Goal: Task Accomplishment & Management: Use online tool/utility

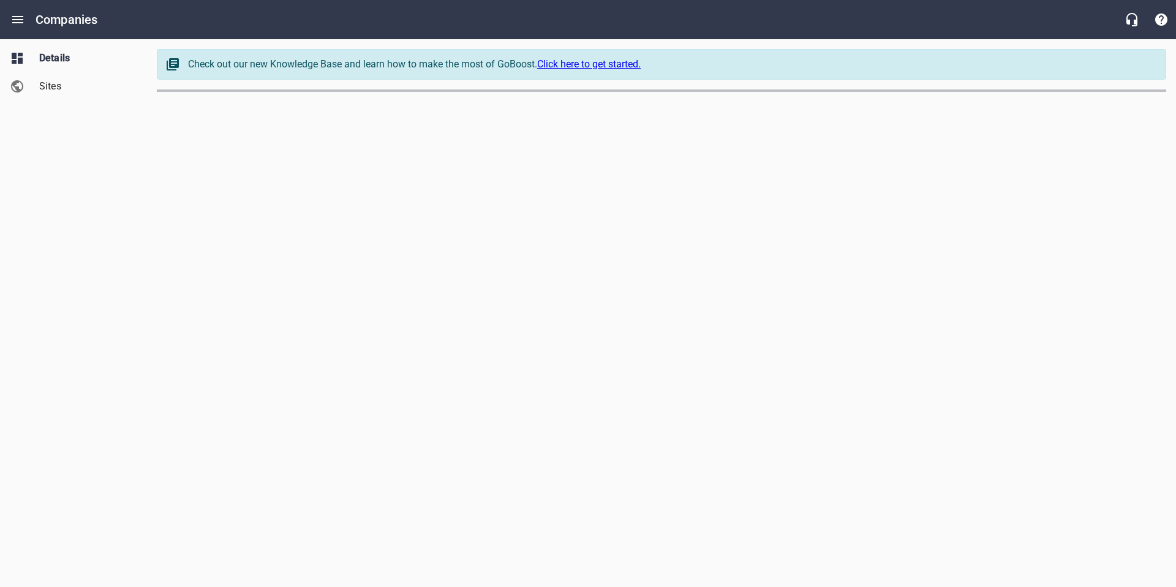
select select "[US_STATE]"
select select "62"
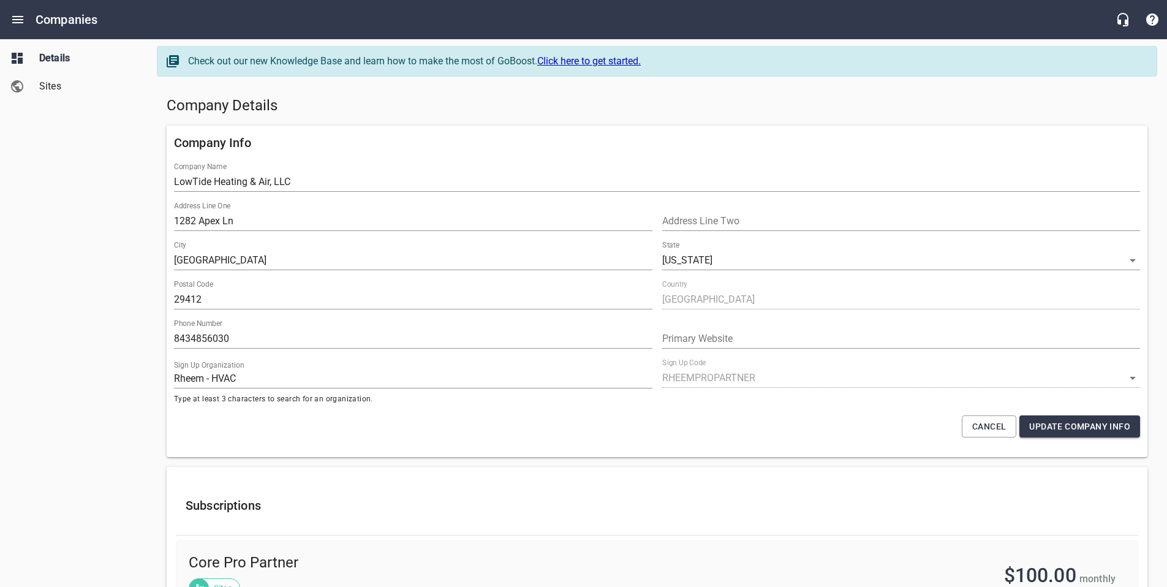
scroll to position [4, 0]
click at [33, 77] on link "Sites" at bounding box center [73, 86] width 147 height 28
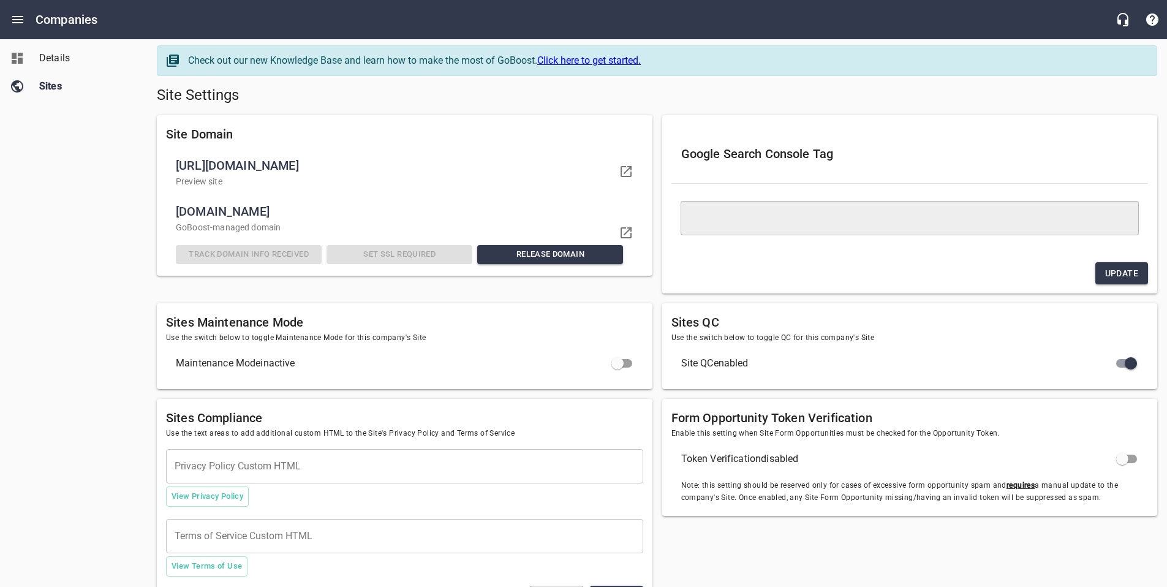
scroll to position [66, 0]
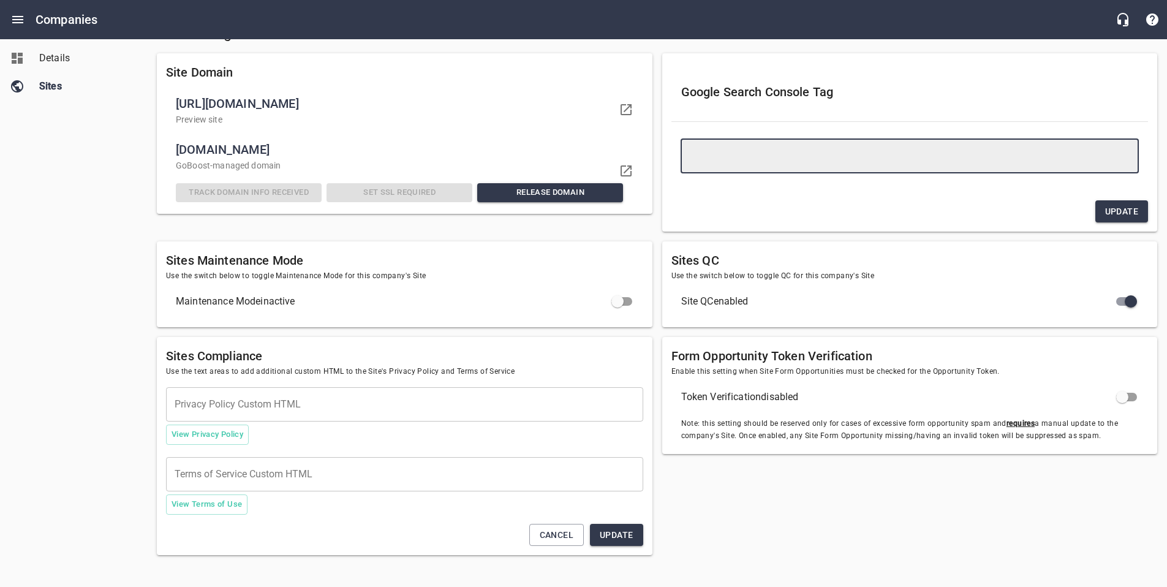
click at [730, 159] on textarea at bounding box center [910, 156] width 442 height 12
paste textarea "<meta name="google-site-verification" content="XgE7MczV83PcbTGZRhYCvszXeIcZMsXQ…"
type textarea "<meta name="google-site-verification" content="XgE7MczV83PcbTGZRhYCvszXeIcZMsXQ…"
click at [749, 151] on textarea "<meta name="google-site-verification" content="XgE7MczV83PcbTGZRhYCvszXeIcZMsXQ…" at bounding box center [910, 156] width 442 height 12
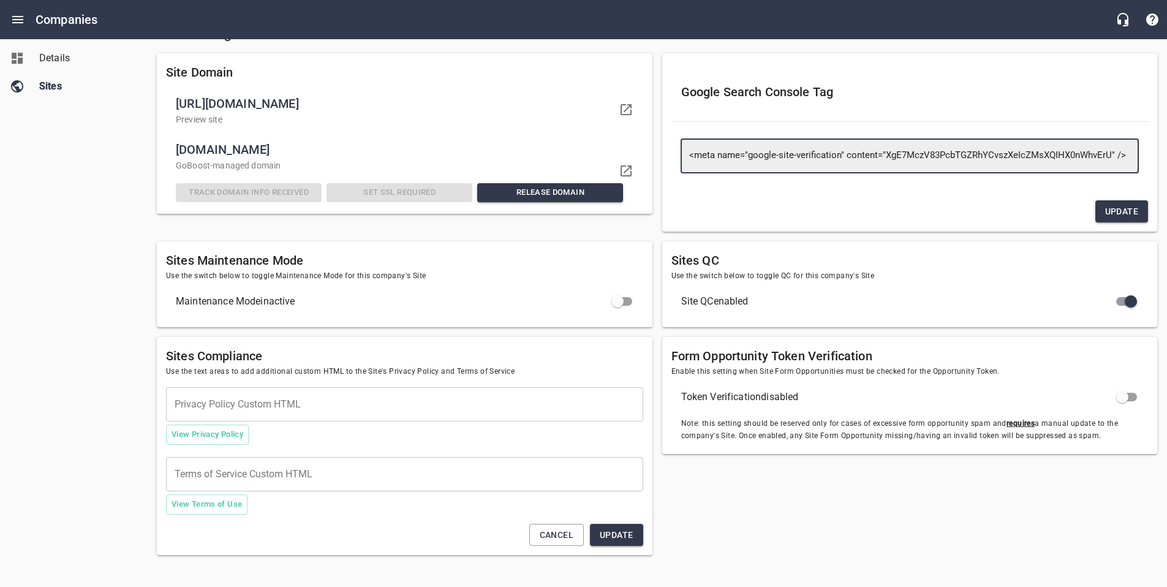
click at [749, 151] on textarea "<meta name="google-site-verification" content="XgE7MczV83PcbTGZRhYCvszXeIcZMsXQ…" at bounding box center [910, 156] width 442 height 12
paste textarea "<meta name="google-site-verification" content="89DCNTKU0xa3iHUgt6YjR1EP18iGTedF…"
type textarea "<meta name="google-site-verification" content="89DCNTKU0xa3iHUgt6YjR1EP18iGTedF…"
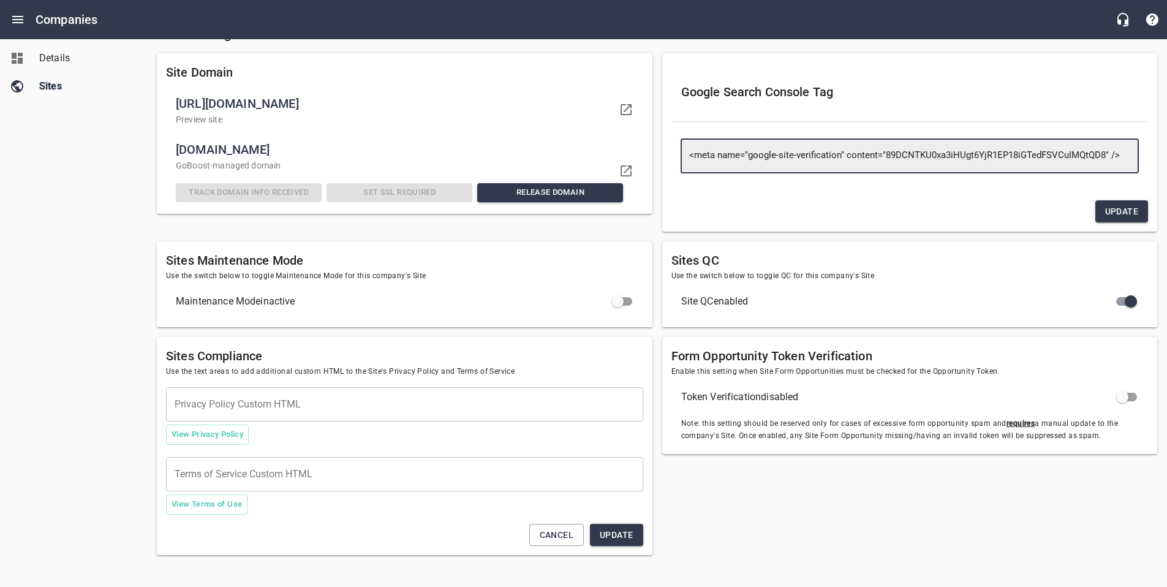
type textarea "<meta name="google-site-verification" content="89DCNTKU0xa3iHUgt6YjR1EP18iGTedF…"
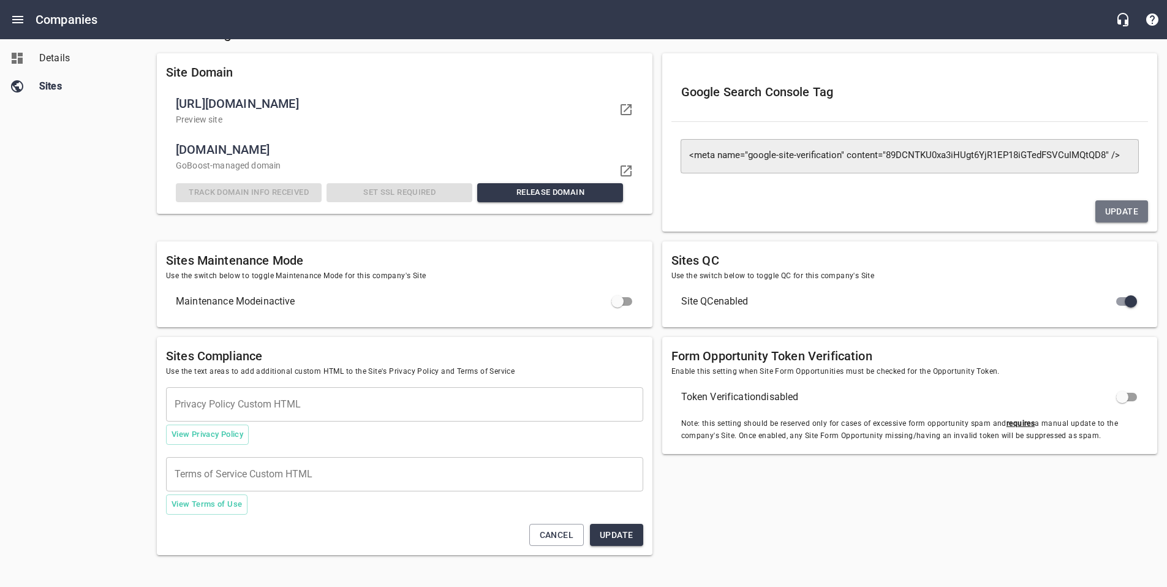
click at [1121, 216] on span "Update" at bounding box center [1121, 211] width 33 height 15
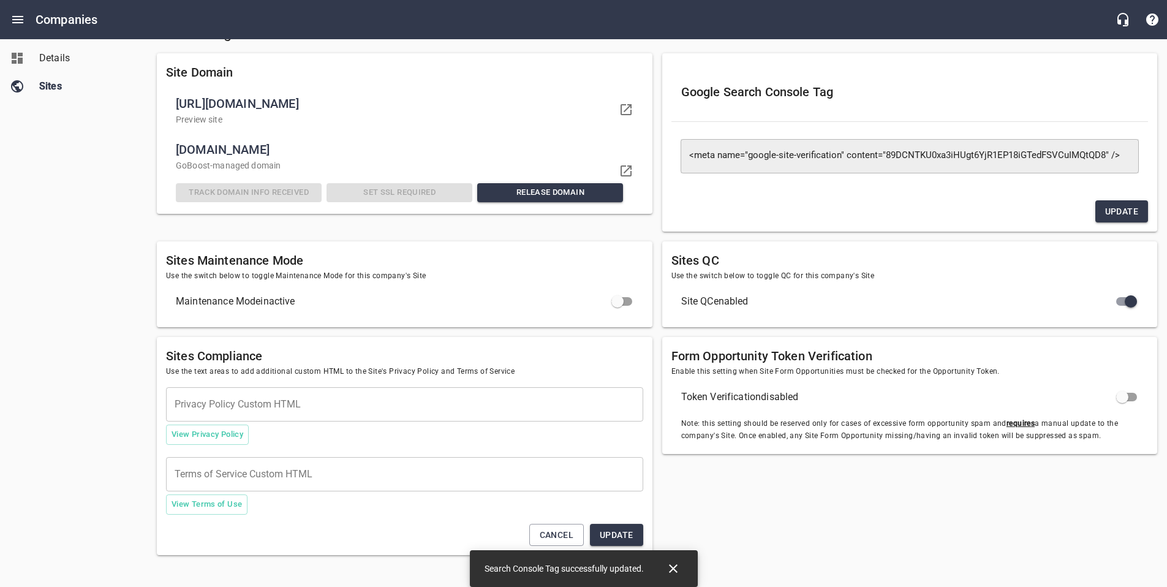
click at [676, 563] on icon "Close" at bounding box center [673, 568] width 15 height 15
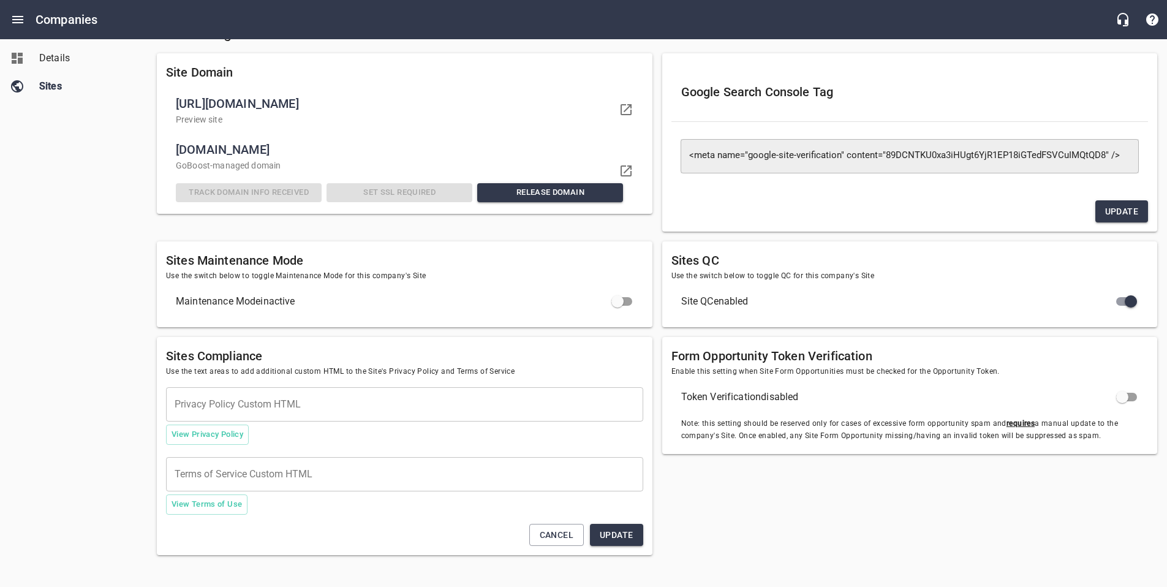
click at [114, 287] on div "Details Sites" at bounding box center [74, 293] width 148 height 587
